Goal: Task Accomplishment & Management: Manage account settings

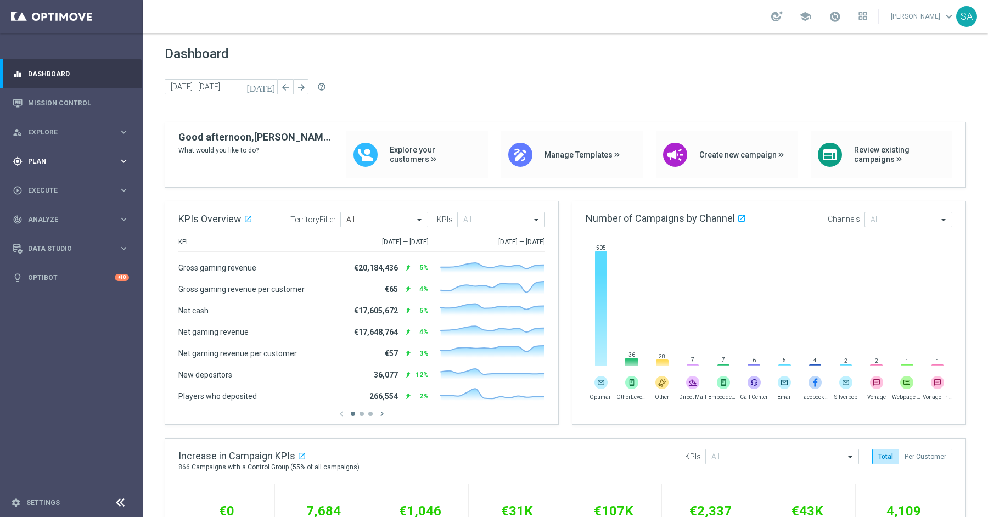
click at [74, 162] on span "Plan" at bounding box center [73, 161] width 91 height 7
click at [69, 181] on link "Target Groups" at bounding box center [72, 183] width 86 height 9
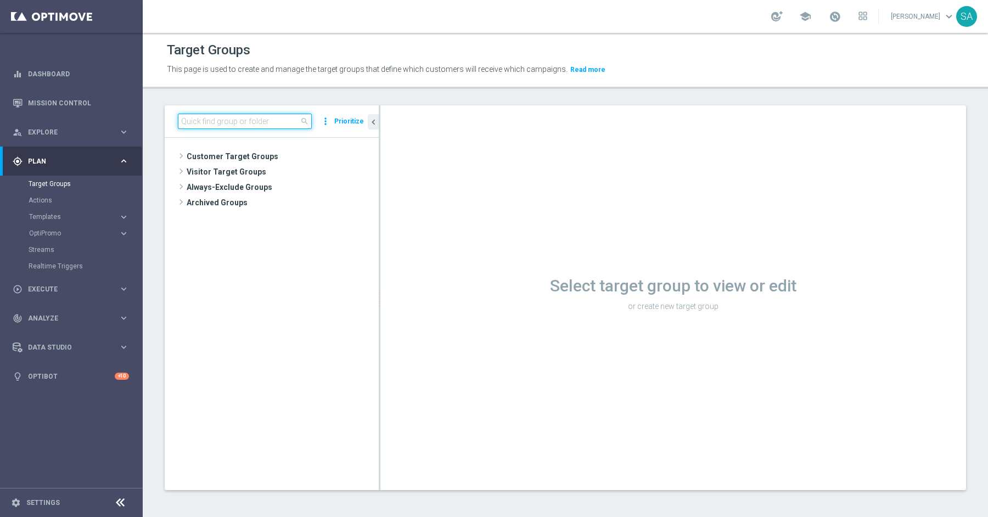
click at [215, 119] on input at bounding box center [245, 121] width 134 height 15
paste input "DE_INT__INTMIGRATION__REACT_NVIP_EMA_AUT_MIX"
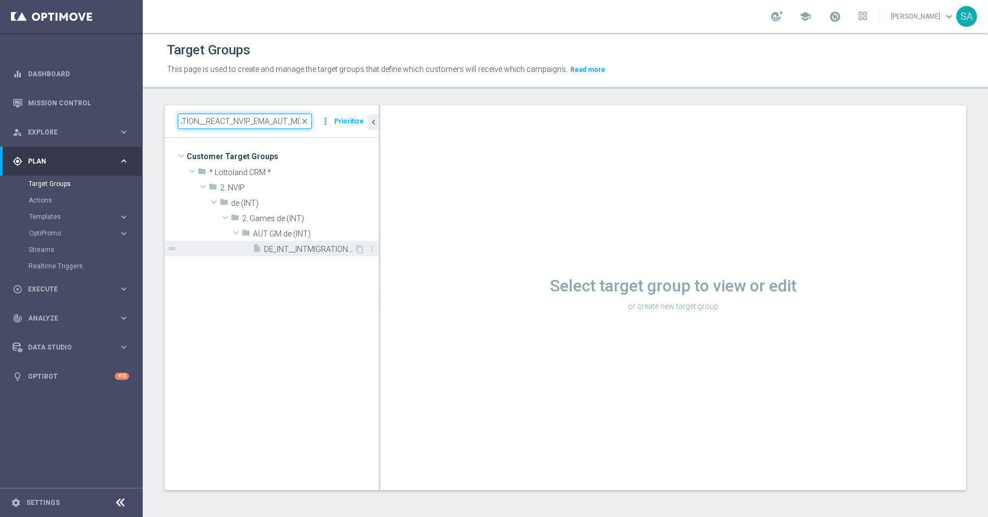
type input "DE_INT__INTMIGRATION__REACT_NVIP_EMA_AUT_MIX"
click at [308, 248] on span "DE_INT__INTMIGRATION__REACT_NVIP_EMA_AUT_MIX" at bounding box center [309, 249] width 90 height 9
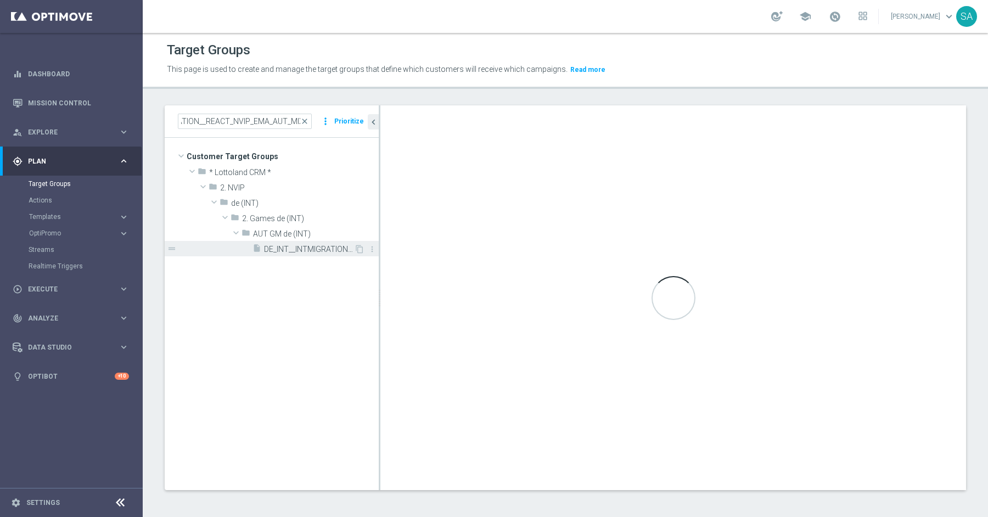
scroll to position [0, 0]
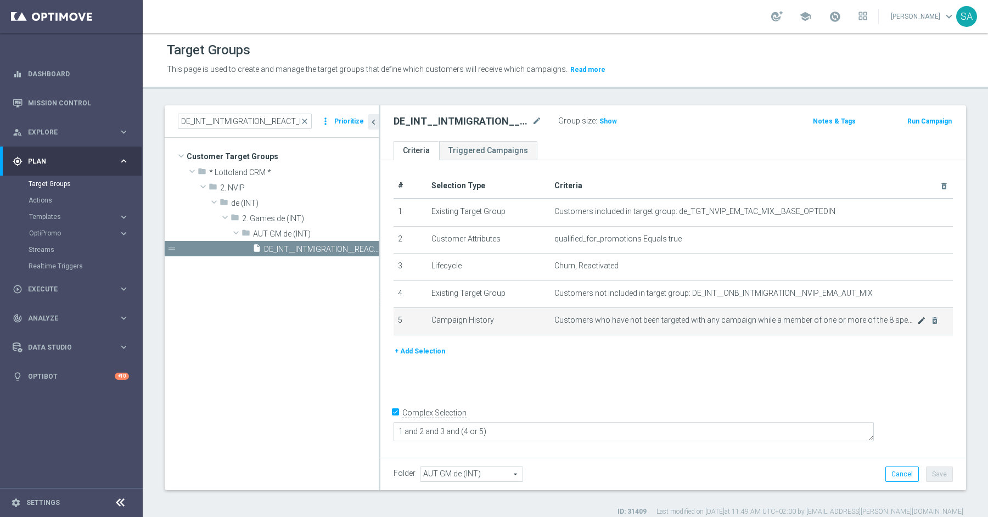
click at [917, 319] on icon "mode_edit" at bounding box center [921, 320] width 9 height 9
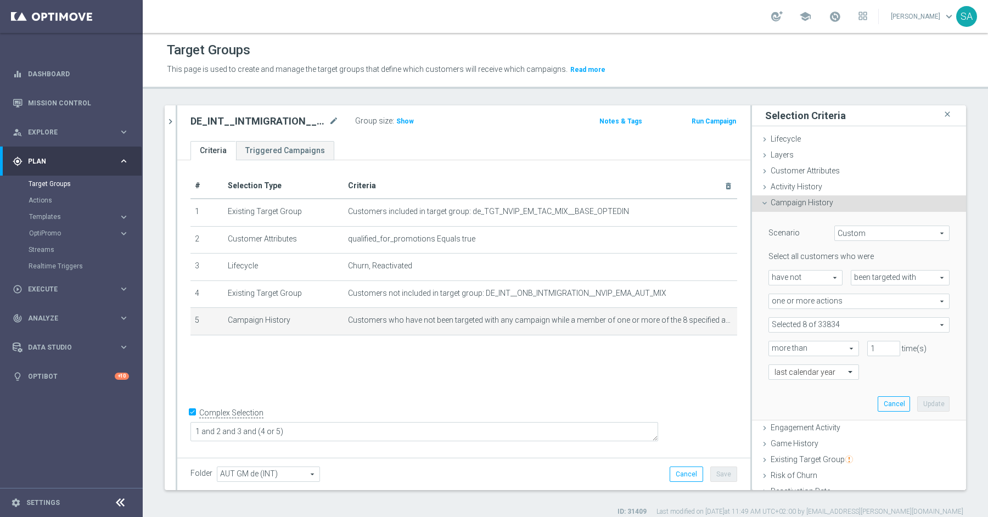
click at [897, 320] on span at bounding box center [859, 325] width 180 height 14
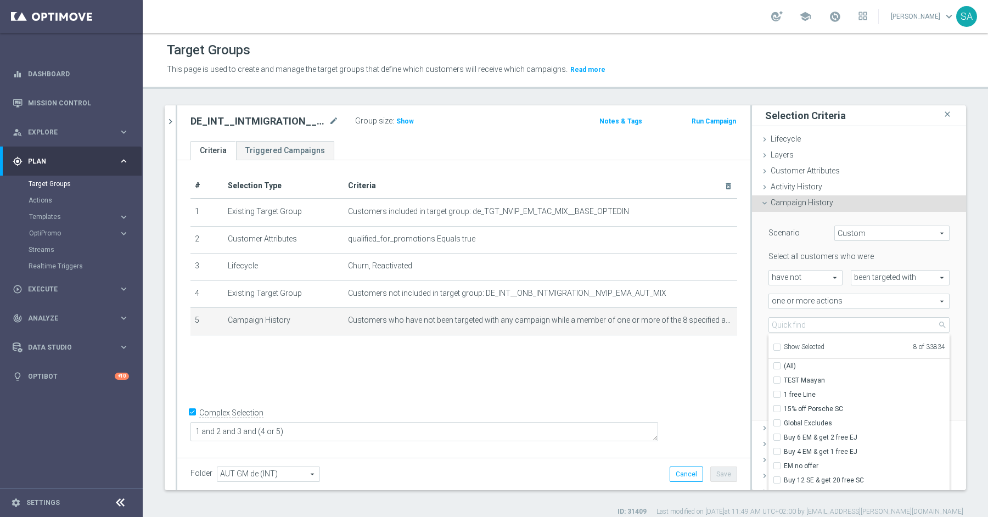
click at [811, 345] on span "Show Selected" at bounding box center [804, 347] width 41 height 8
click at [780, 345] on input "Show Selected" at bounding box center [776, 348] width 7 height 7
checkbox input "true"
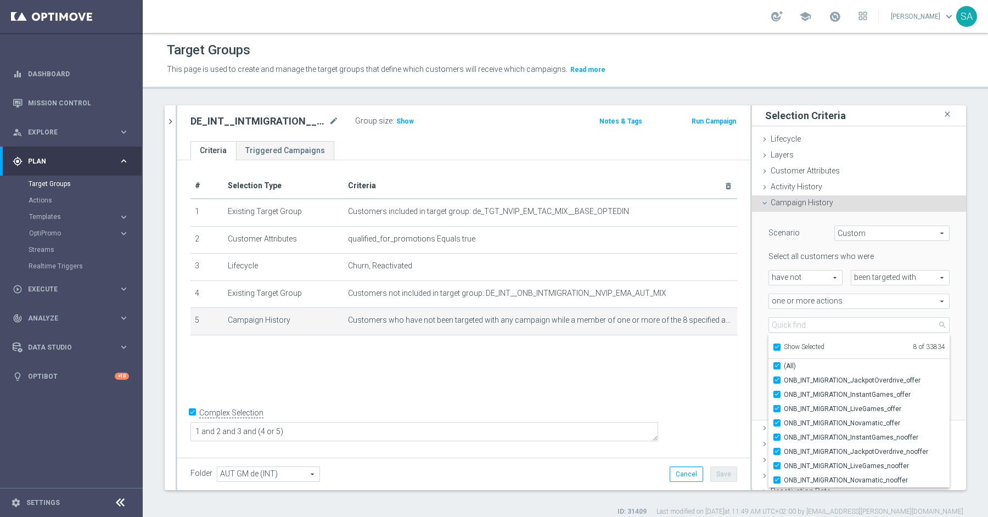
click at [811, 345] on span "Show Selected" at bounding box center [804, 347] width 41 height 8
click at [780, 345] on input "Show Selected" at bounding box center [776, 348] width 7 height 7
checkbox input "false"
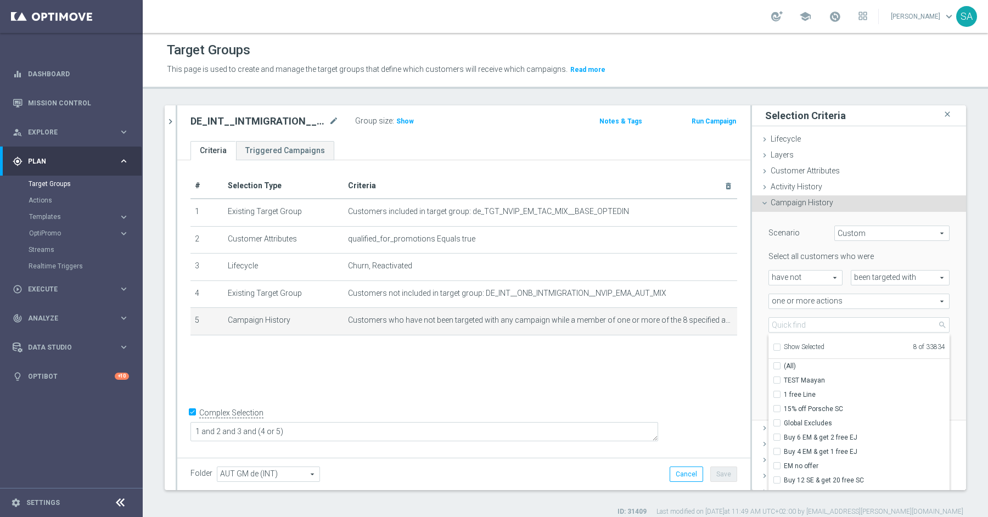
click at [611, 373] on div "# Selection Type Criteria delete_forever 1 Existing Target Group Customers incl…" at bounding box center [463, 307] width 573 height 294
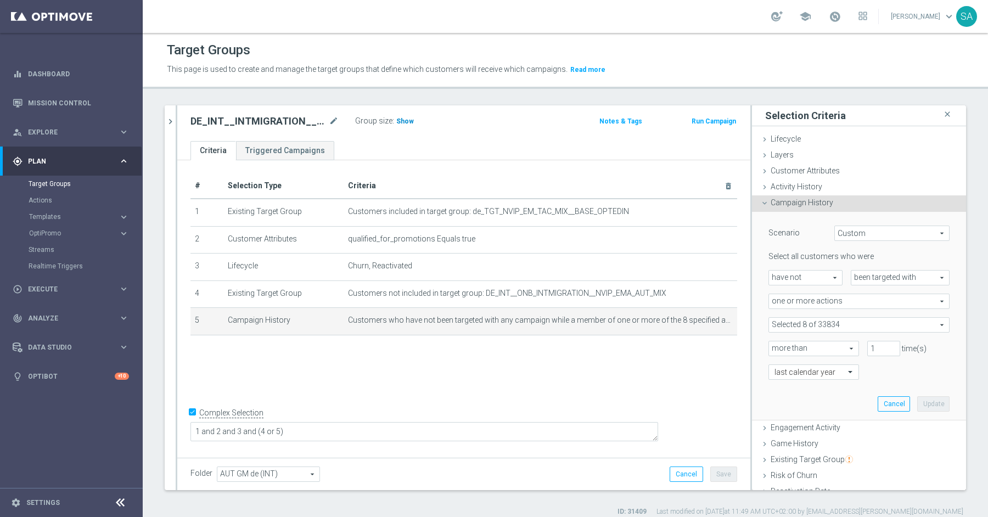
click at [406, 123] on span "Show" at bounding box center [405, 121] width 18 height 8
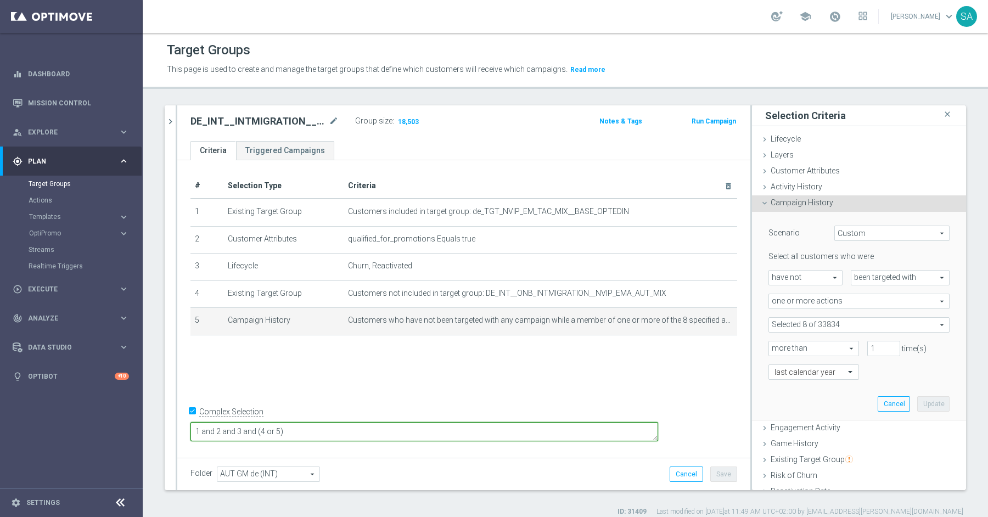
click at [403, 432] on textarea "1 and 2 and 3 and (4 or 5)" at bounding box center [424, 431] width 468 height 19
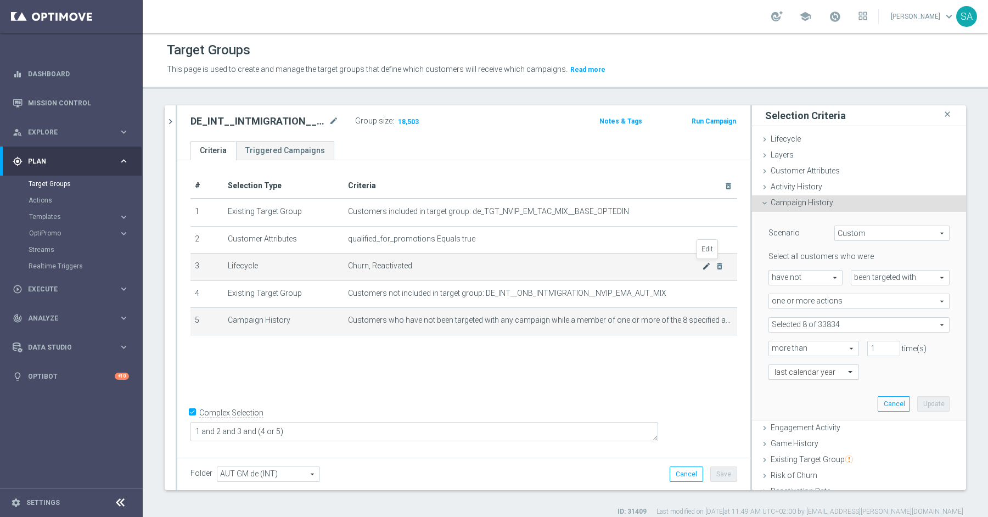
click at [707, 265] on icon "mode_edit" at bounding box center [706, 266] width 9 height 9
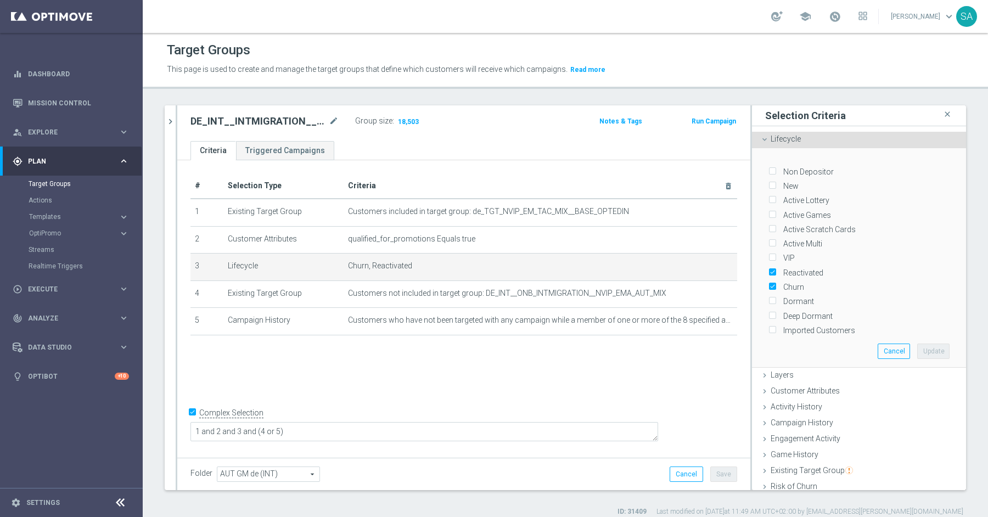
click at [772, 183] on input "New" at bounding box center [771, 186] width 7 height 7
checkbox input "true"
click at [939, 348] on button "Update" at bounding box center [933, 351] width 32 height 15
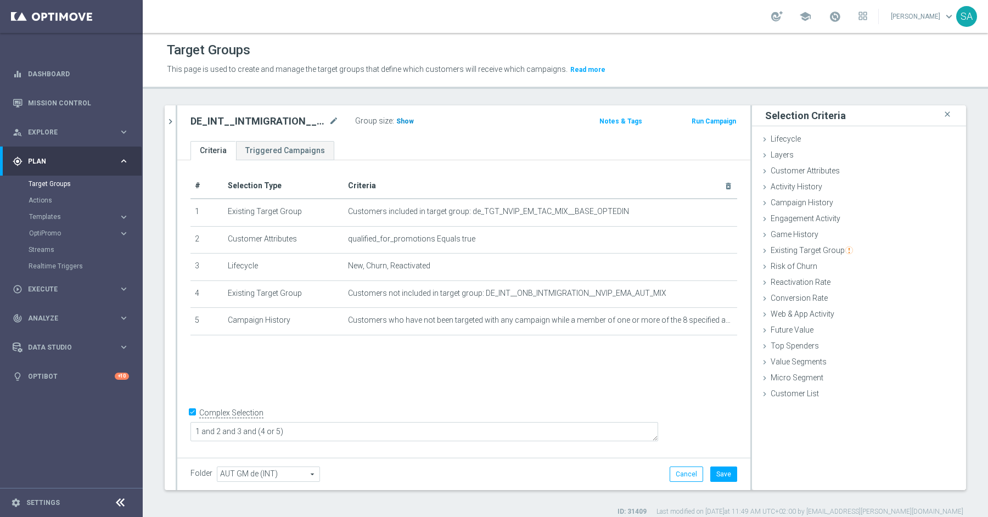
click at [403, 115] on h3 "Show" at bounding box center [405, 121] width 20 height 12
click at [727, 475] on button "Save" at bounding box center [723, 473] width 27 height 15
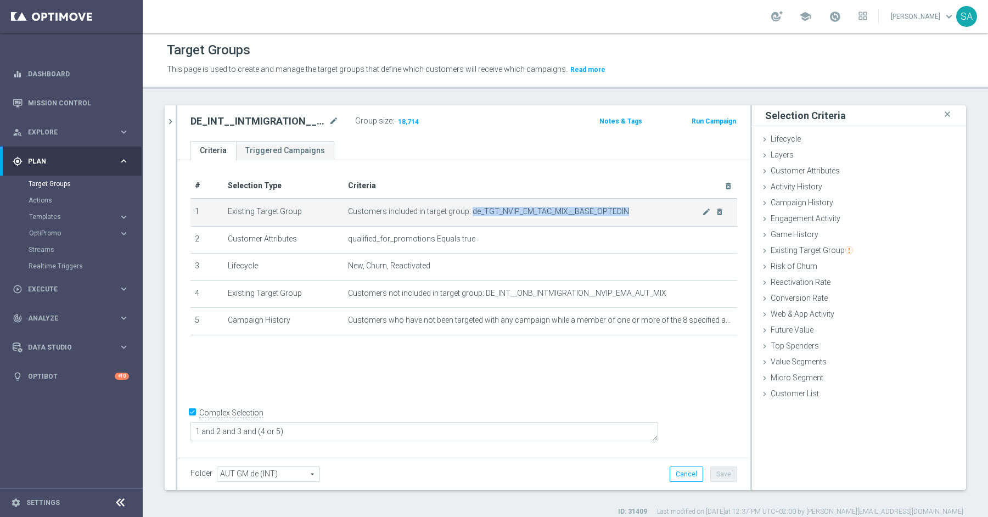
drag, startPoint x: 471, startPoint y: 210, endPoint x: 622, endPoint y: 216, distance: 151.6
click at [622, 216] on td "Customers included in target group: de_TGT_NVIP_EM_TAC_MIX__BASE_OPTEDIN mode_e…" at bounding box center [540, 212] width 393 height 27
copy span "de_TGT_NVIP_EM_TAC_MIX__BASE_OPTEDIN"
click at [170, 114] on button "chevron_right" at bounding box center [170, 121] width 11 height 32
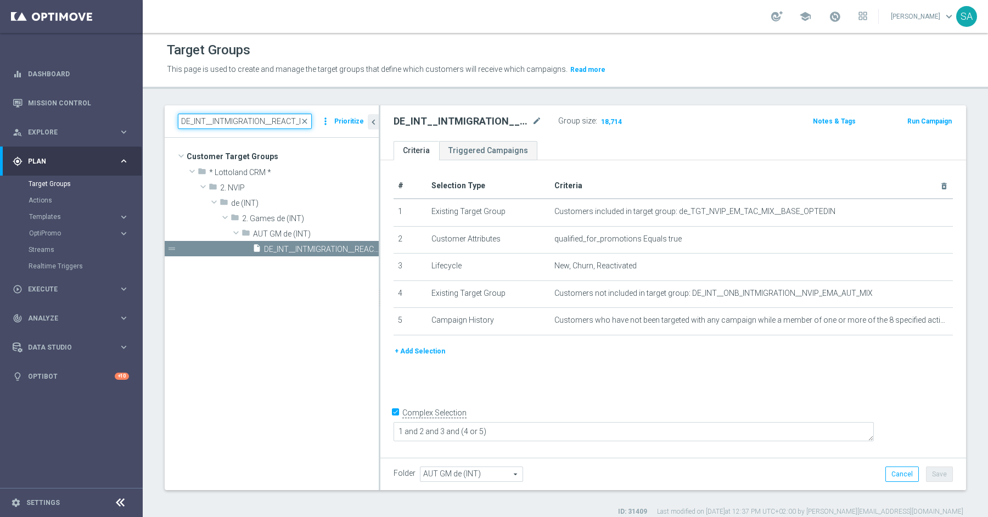
click at [199, 117] on input "DE_INT__INTMIGRATION__REACT_NVIP_EMA_AUT_MIX" at bounding box center [245, 121] width 134 height 15
paste input "de_TGT_NVIP_EM_TAC_MIX__BASE_OPTEDIN"
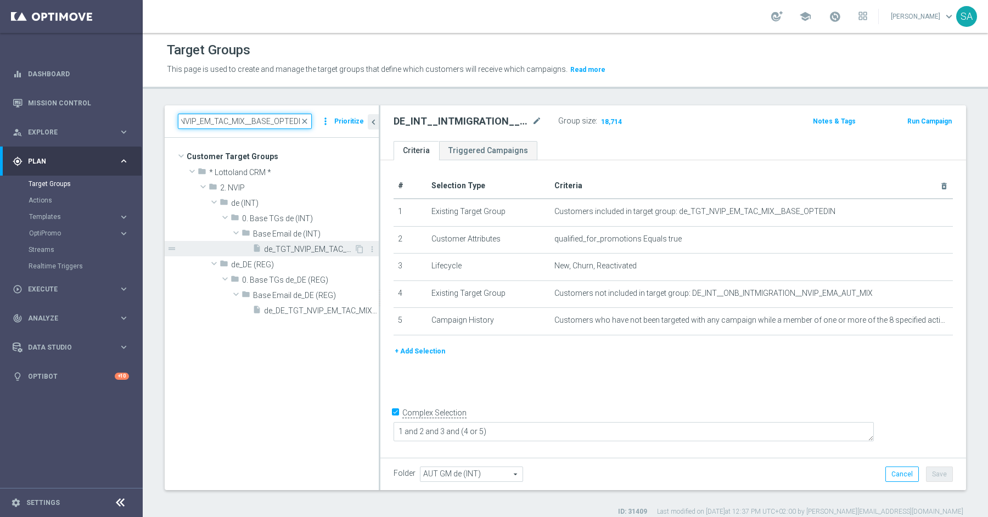
type input "de_TGT_NVIP_EM_TAC_MIX__BASE_OPTEDIN"
click at [292, 246] on span "de_TGT_NVIP_EM_TAC_MIX__BASE_OPTEDIN" at bounding box center [309, 249] width 90 height 9
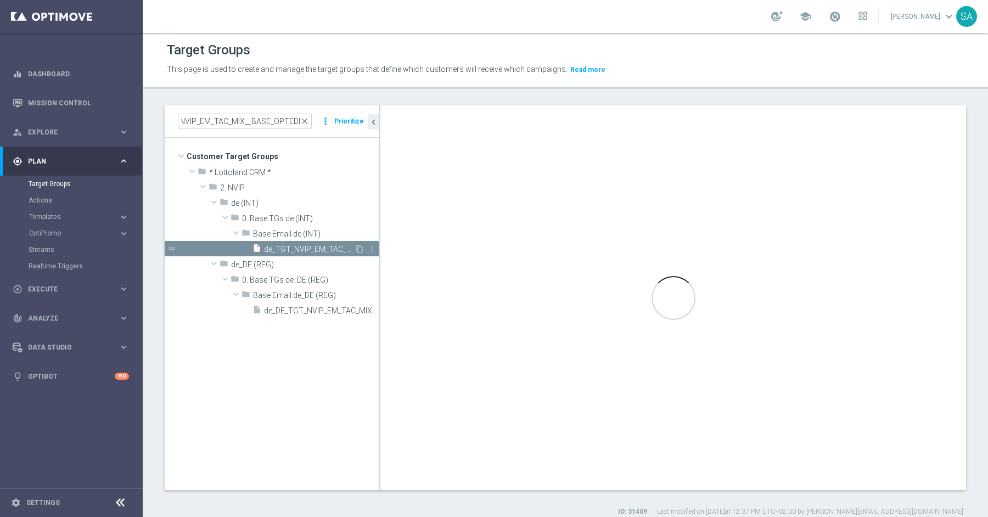
scroll to position [0, 0]
checkbox input "false"
type input "Base Email de (INT)"
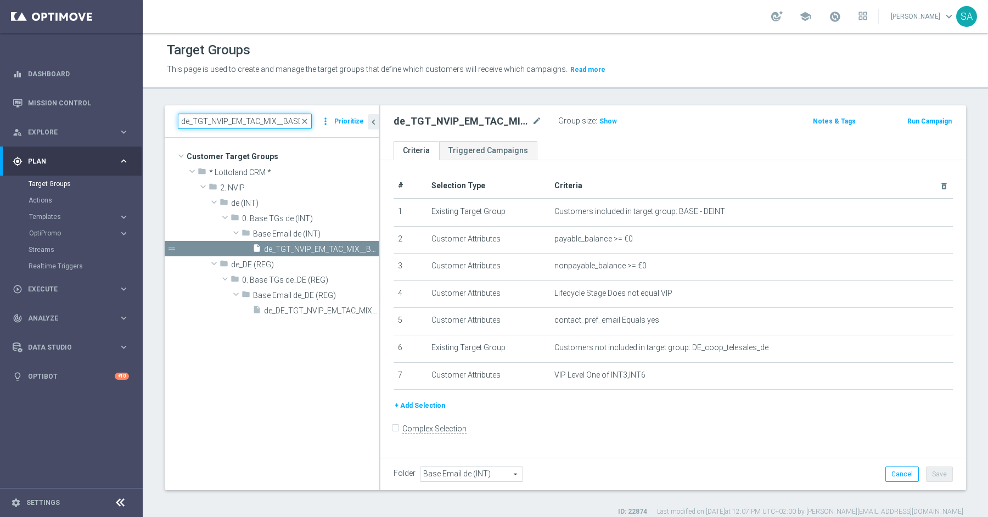
click at [260, 124] on input "de_TGT_NVIP_EM_TAC_MIX__BASE_OPTEDIN" at bounding box center [245, 121] width 134 height 15
paste input "DE_INT__INTMIGRATION__REACT_NVIP_EMA_AUT_MIX"
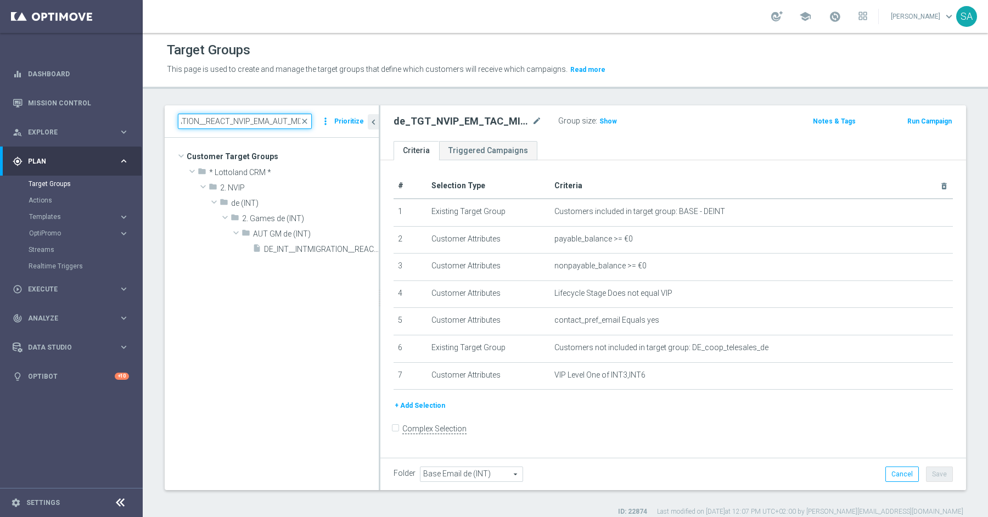
type input "DE_INT__INTMIGRATION__REACT_NVIP_EMA_AUT_MIX"
click at [318, 257] on tree-viewport "Customer Target Groups library_add create_new_folder folder" at bounding box center [272, 314] width 214 height 352
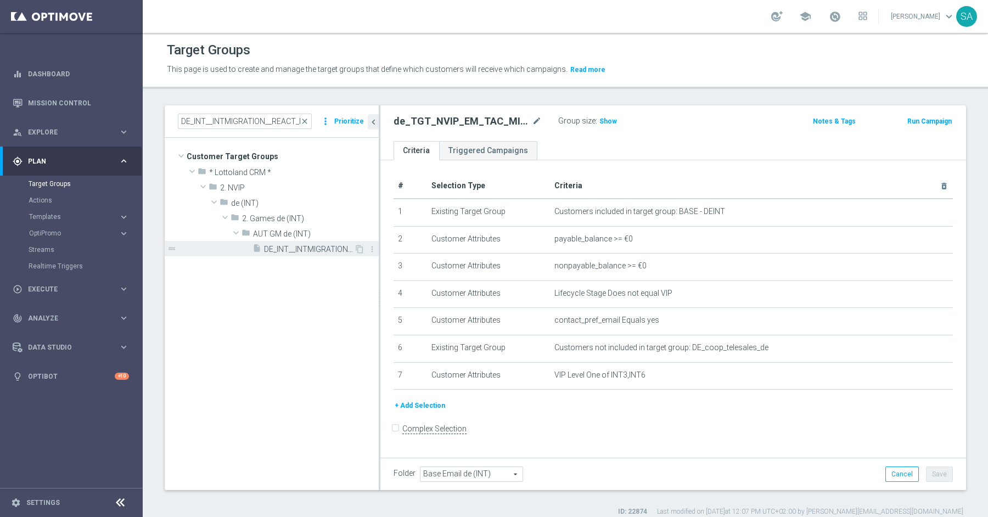
click at [310, 249] on span "DE_INT__INTMIGRATION__REACT_NVIP_EMA_AUT_MIX" at bounding box center [309, 249] width 90 height 9
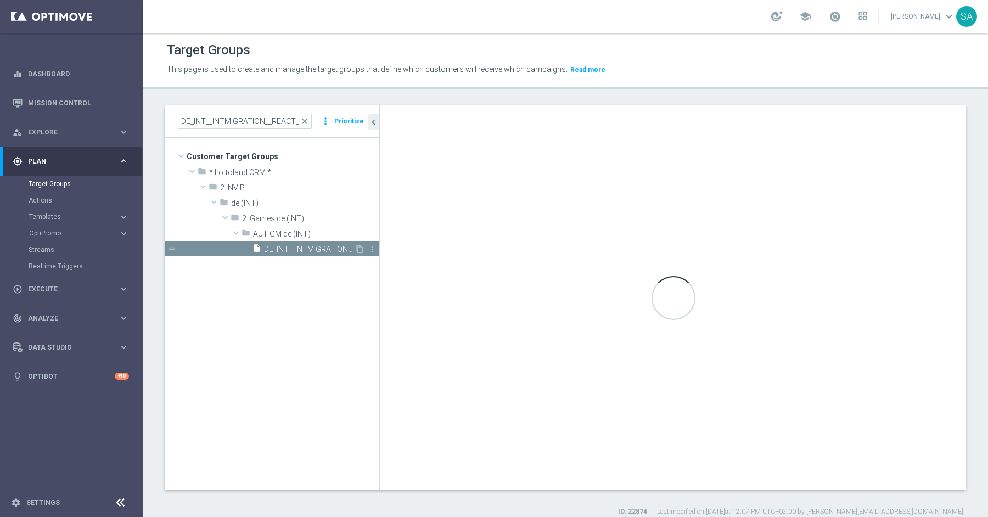
checkbox input "true"
type input "AUT GM de (INT)"
